Goal: Find specific page/section: Find specific page/section

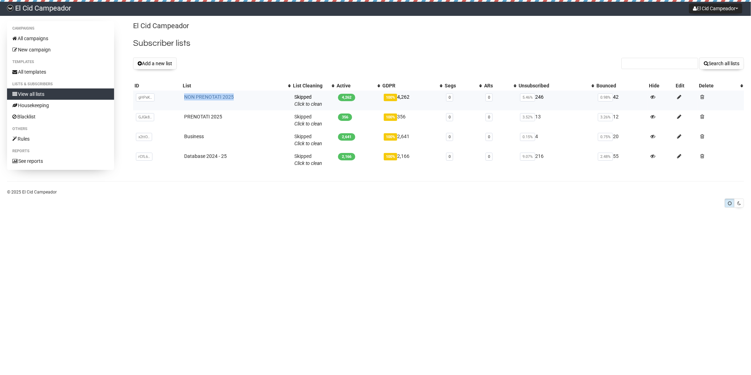
drag, startPoint x: 240, startPoint y: 96, endPoint x: 192, endPoint y: 98, distance: 48.3
click at [180, 95] on tr "gHPxK.. gHPxKZ2aN41LrZto1xoW8A NON PRENOTATI 2025 Skipped You can be flagged fo…" at bounding box center [438, 100] width 611 height 20
copy tr "gHPxKZ2aN41LrZto1xoW8A NON PRENOTATI 2025"
drag, startPoint x: 232, startPoint y: 117, endPoint x: 184, endPoint y: 117, distance: 48.2
click at [184, 117] on td "PRENOTATI 2025" at bounding box center [236, 120] width 110 height 20
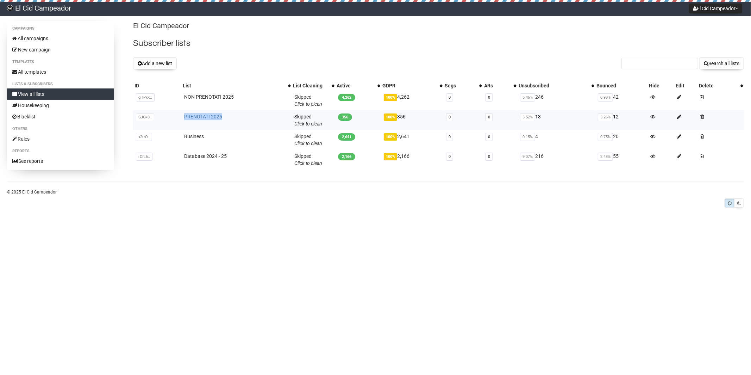
copy link "PRENOTATI 2025"
drag, startPoint x: 231, startPoint y: 157, endPoint x: 183, endPoint y: 156, distance: 47.9
click at [183, 156] on td "Database 2024 - 25" at bounding box center [236, 160] width 110 height 20
copy link "Database 2024 - 25"
